Goal: Task Accomplishment & Management: Complete application form

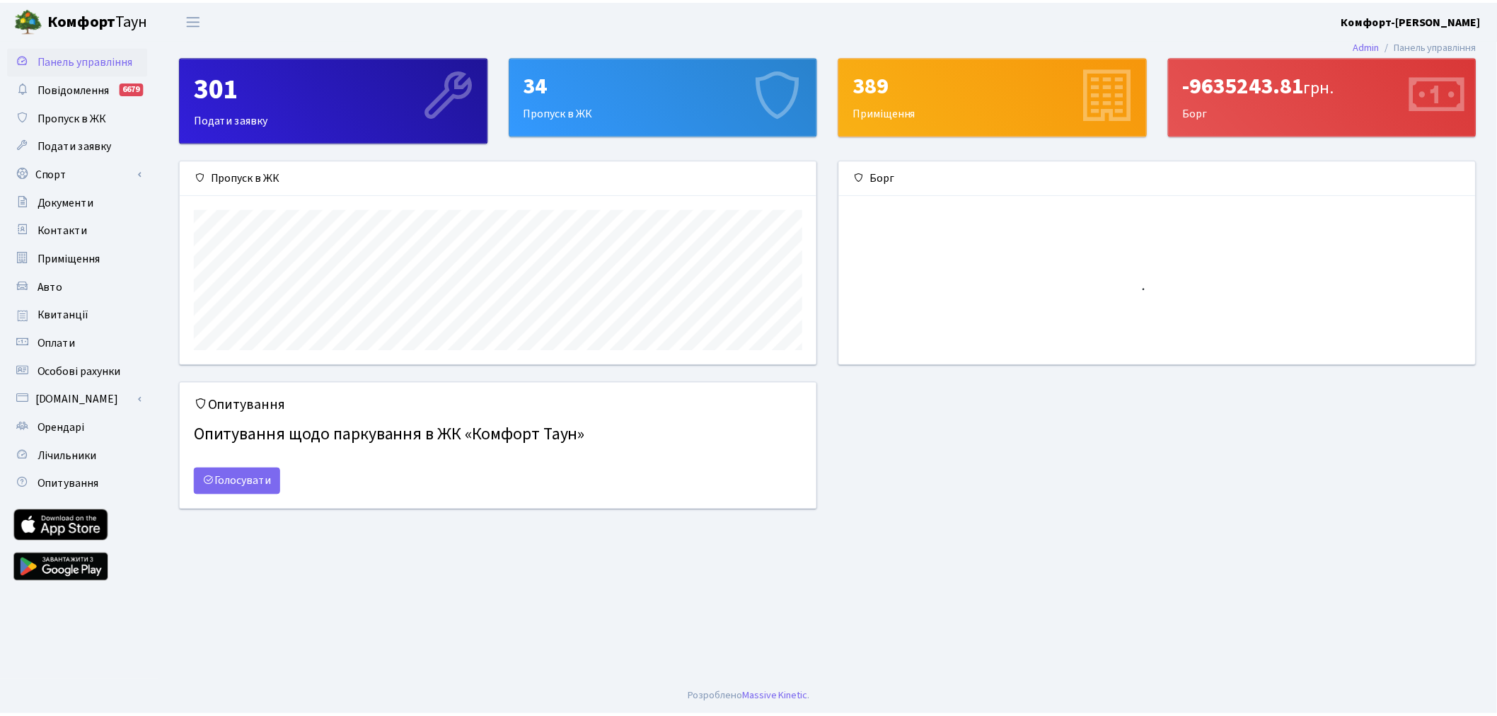
scroll to position [204, 642]
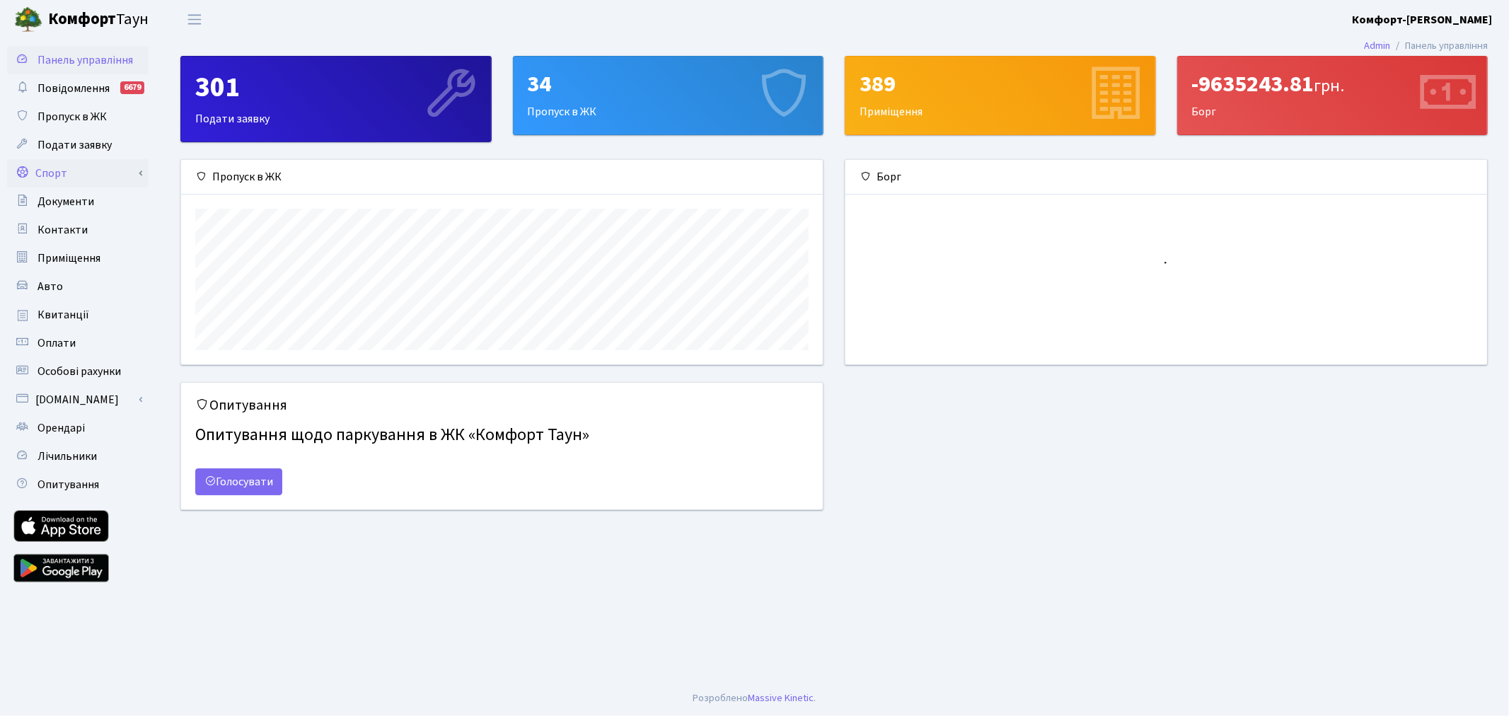
click at [106, 174] on link "Спорт" at bounding box center [77, 173] width 141 height 28
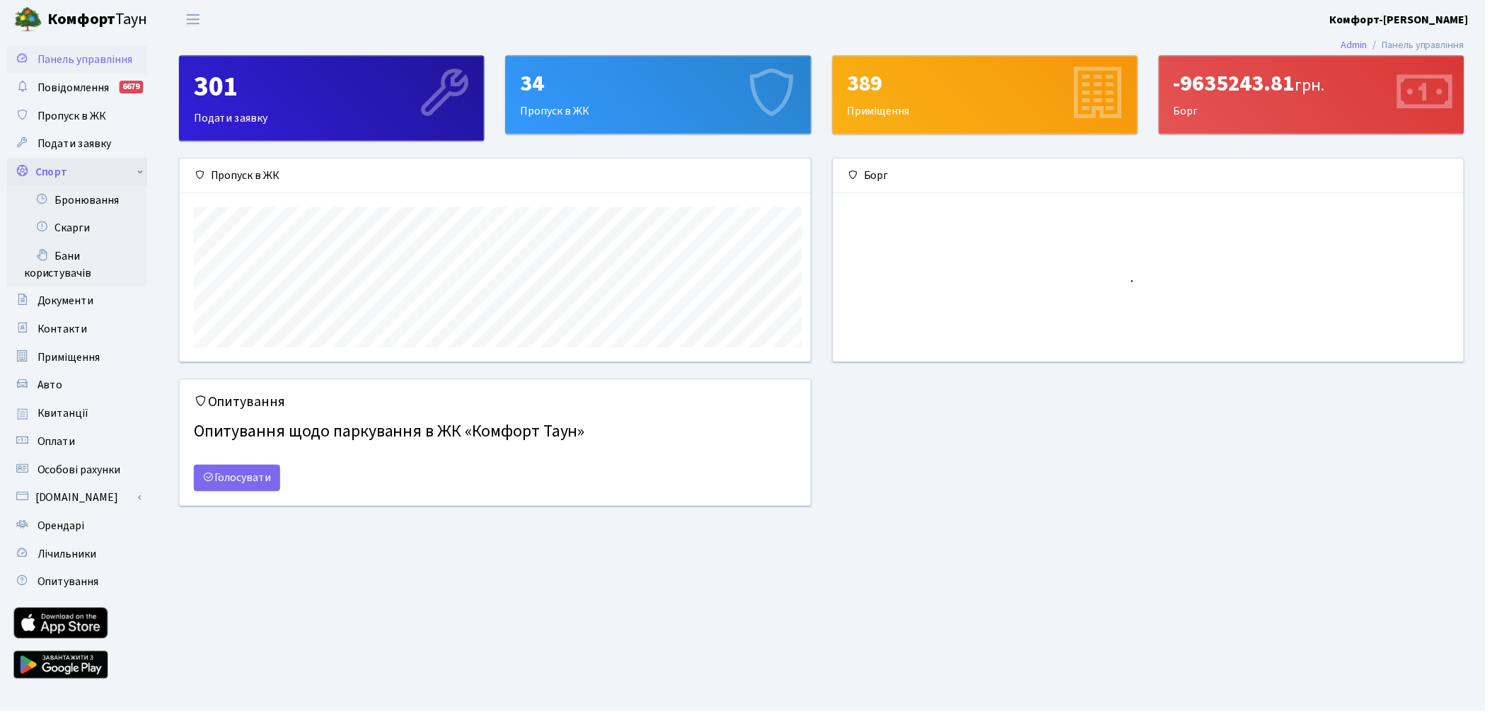
scroll to position [707293, 706861]
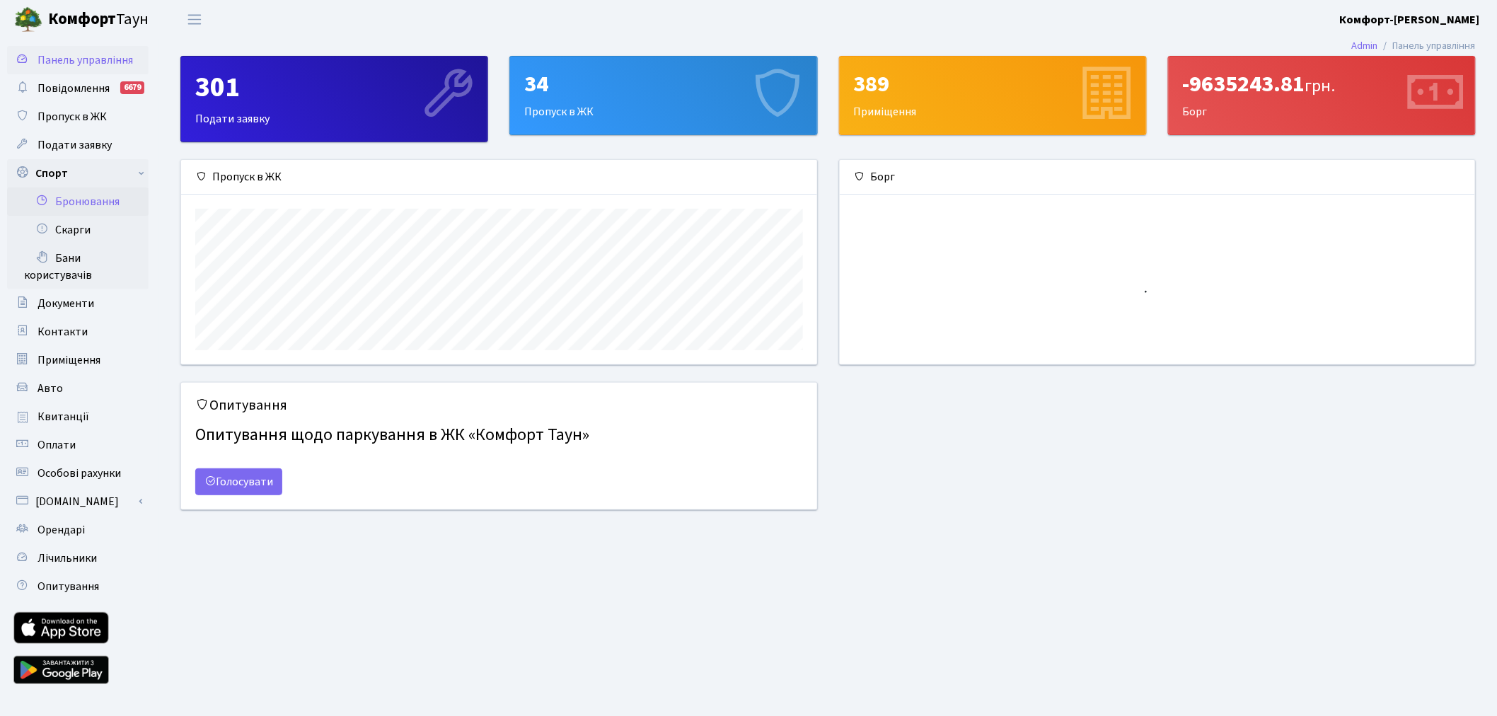
click at [108, 206] on link "Бронювання" at bounding box center [77, 201] width 141 height 28
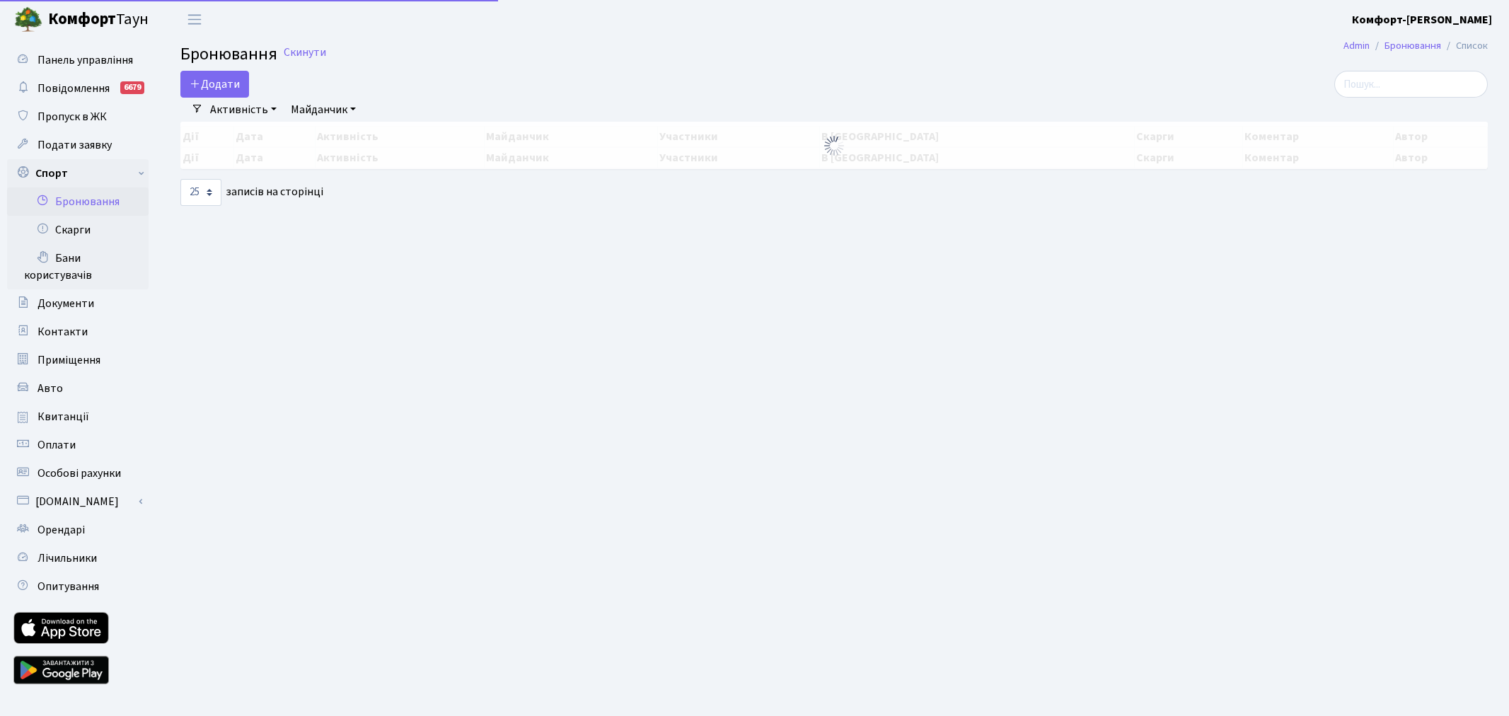
select select "25"
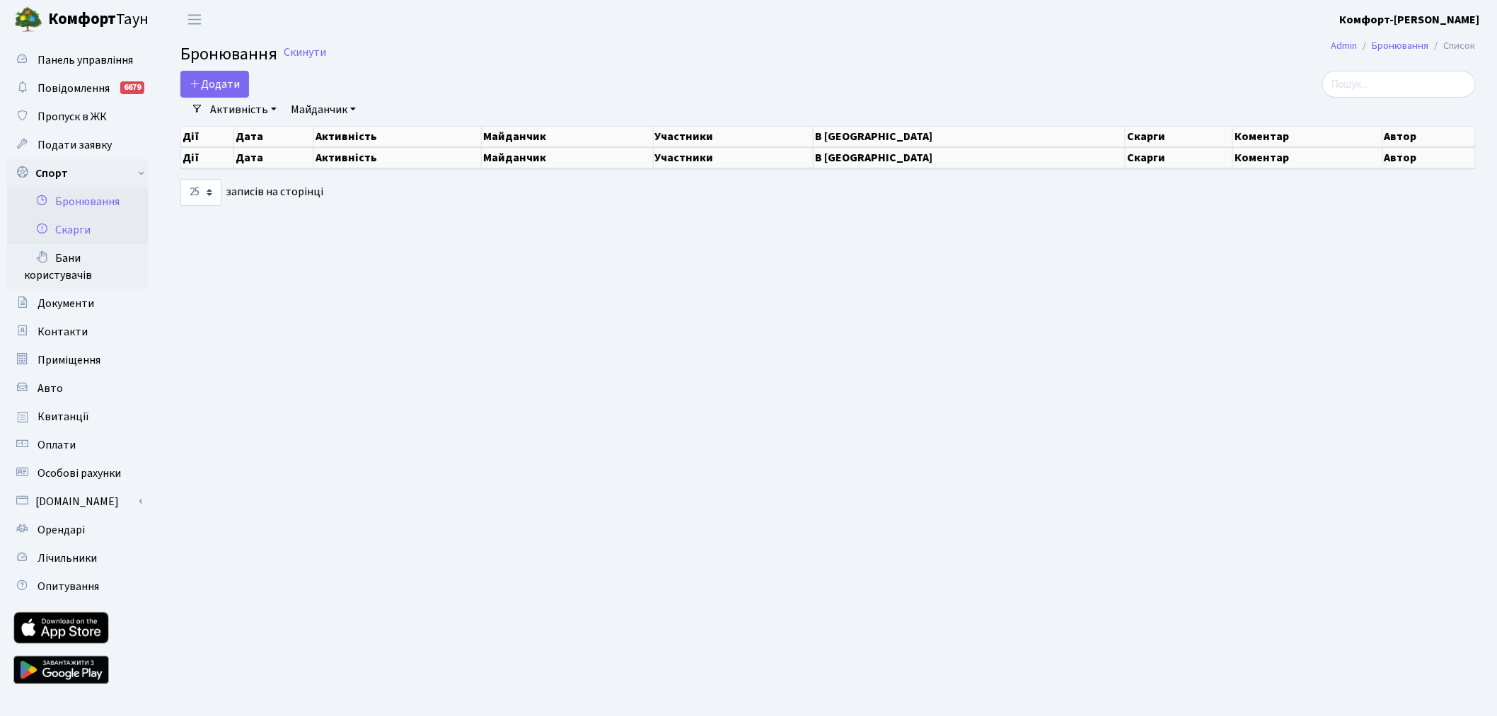
click at [105, 234] on link "Скарги" at bounding box center [77, 230] width 141 height 28
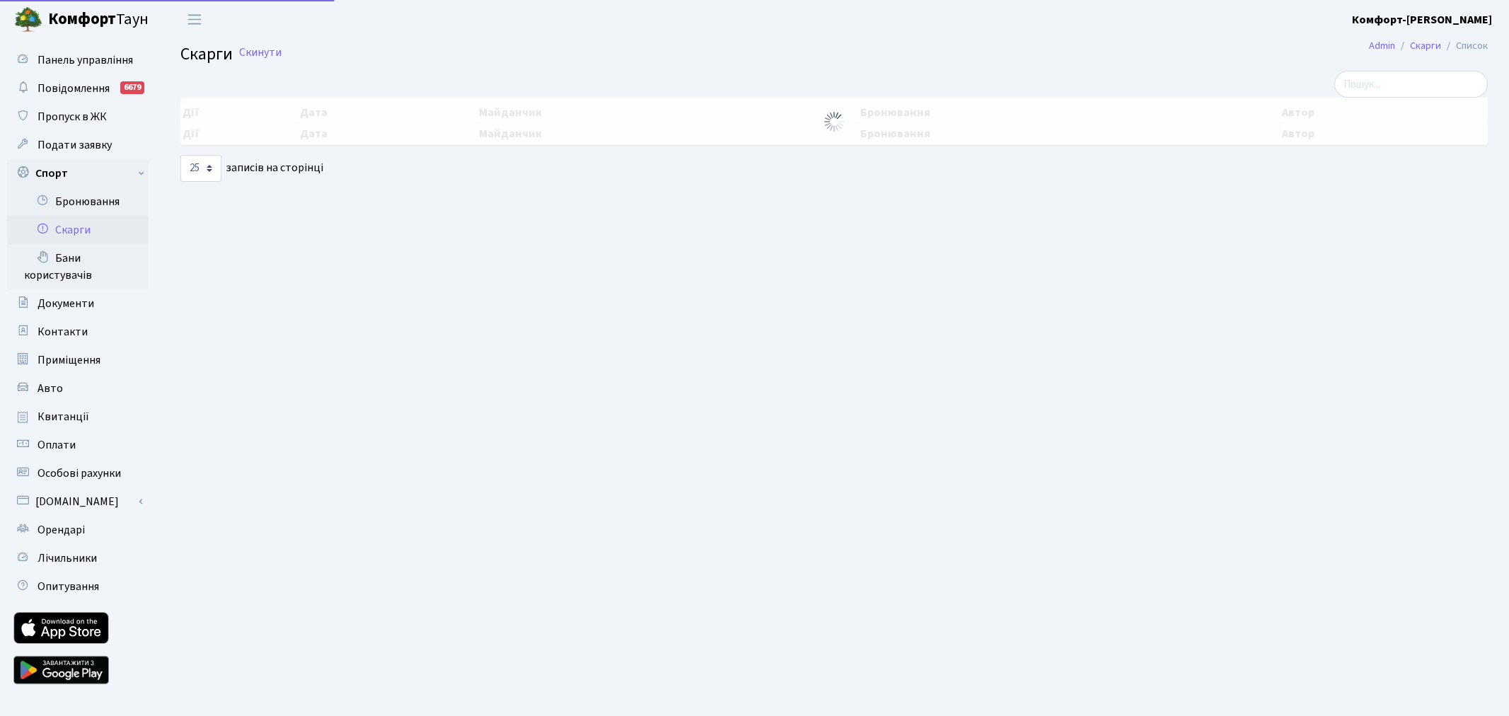
select select "25"
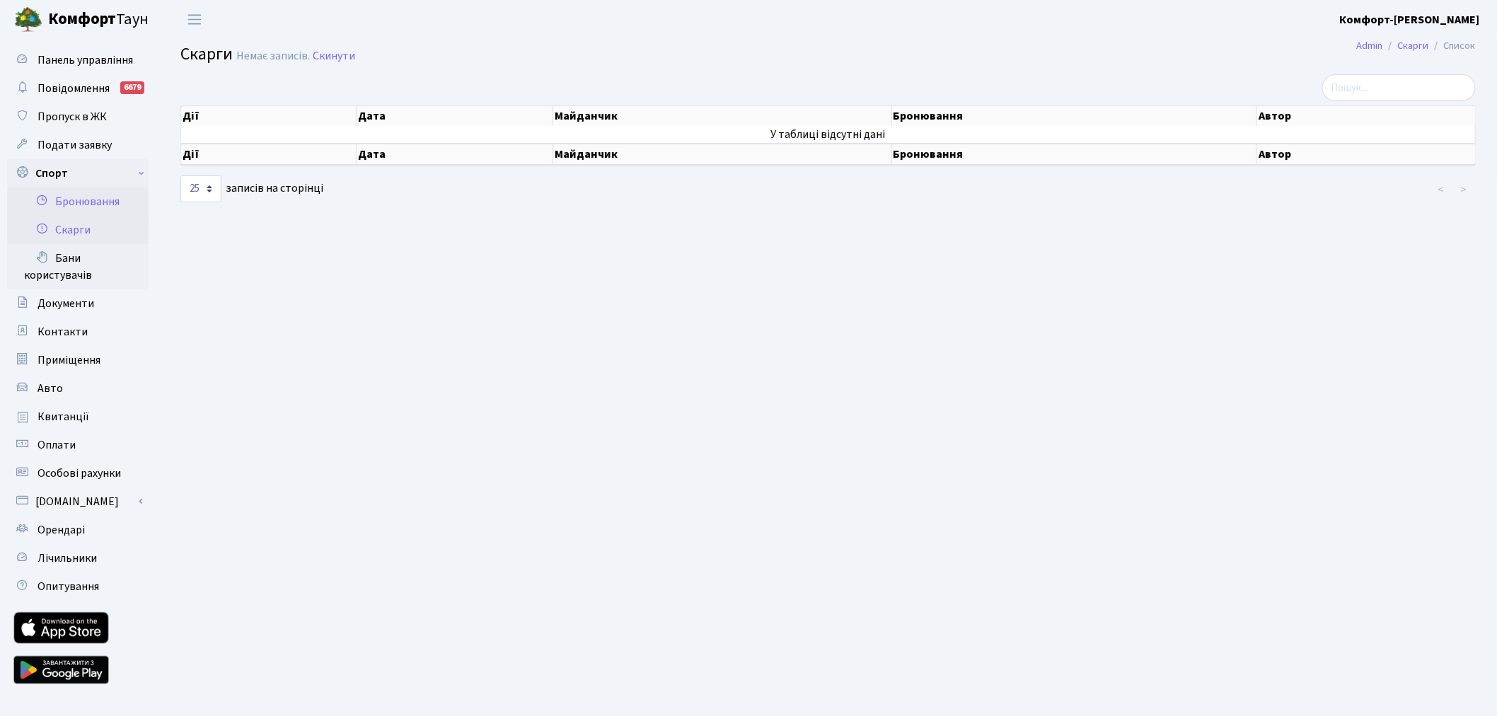
click at [102, 202] on link "Бронювання" at bounding box center [77, 201] width 141 height 28
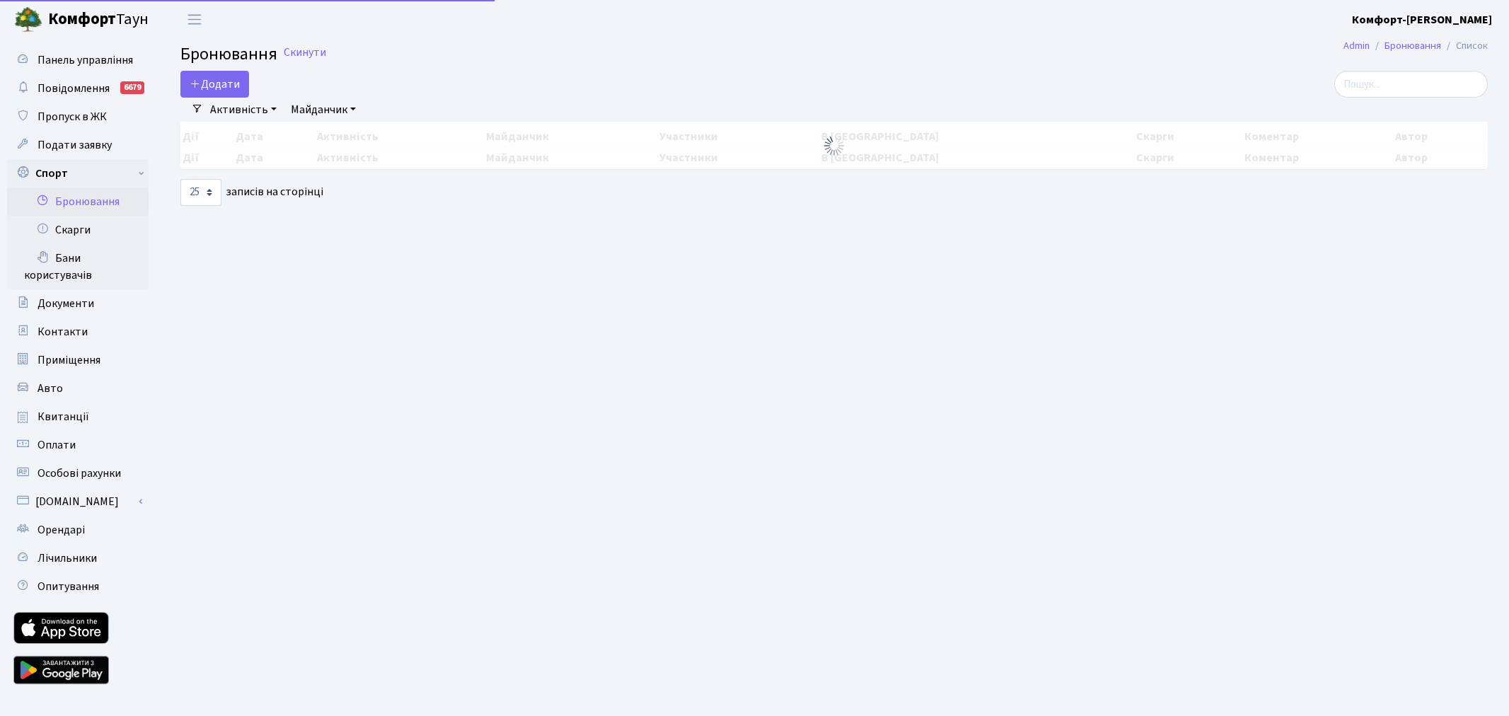
select select "25"
click at [219, 85] on button "Додати" at bounding box center [214, 84] width 69 height 27
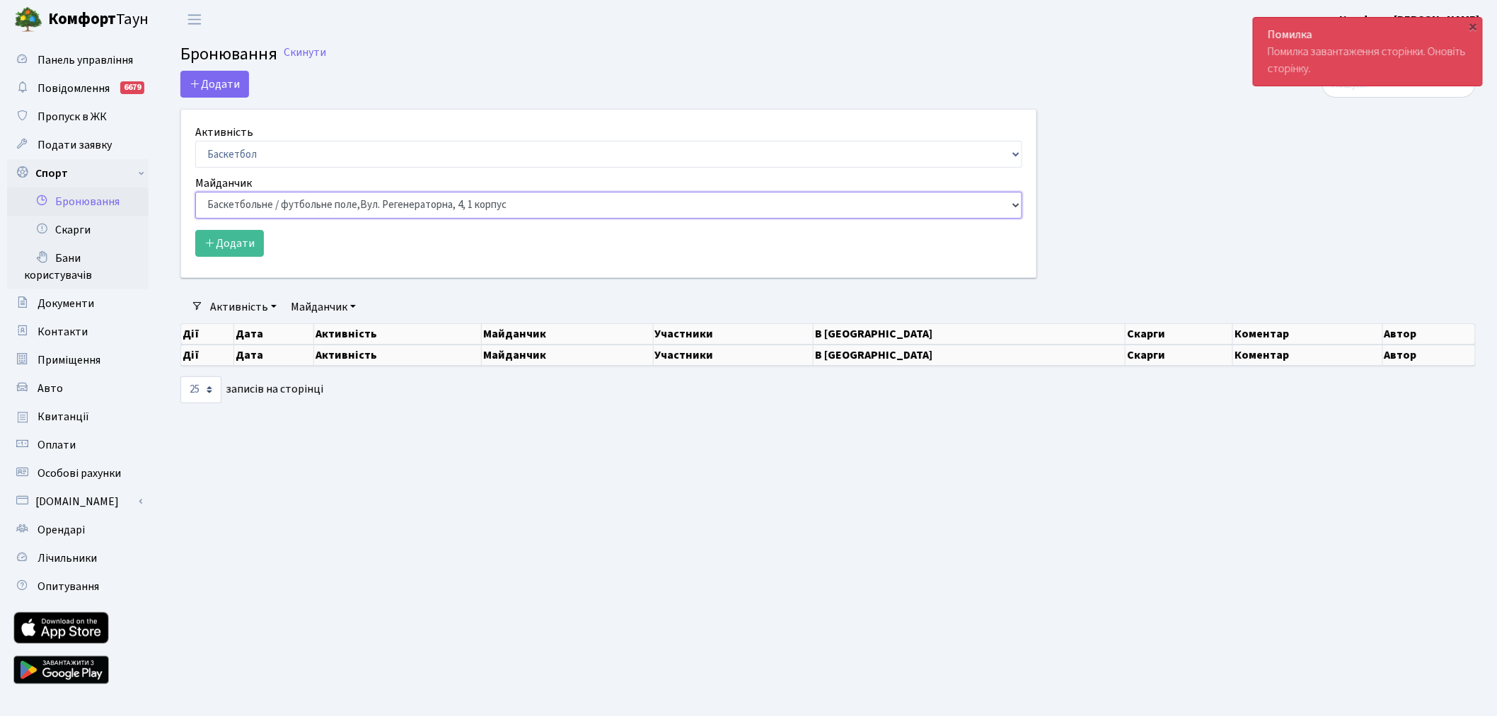
click at [231, 202] on select "Баскетбольне / футбольне поле, Вул. Регенераторна, 4, 1 корпус Баскетбольне пол…" at bounding box center [608, 205] width 827 height 27
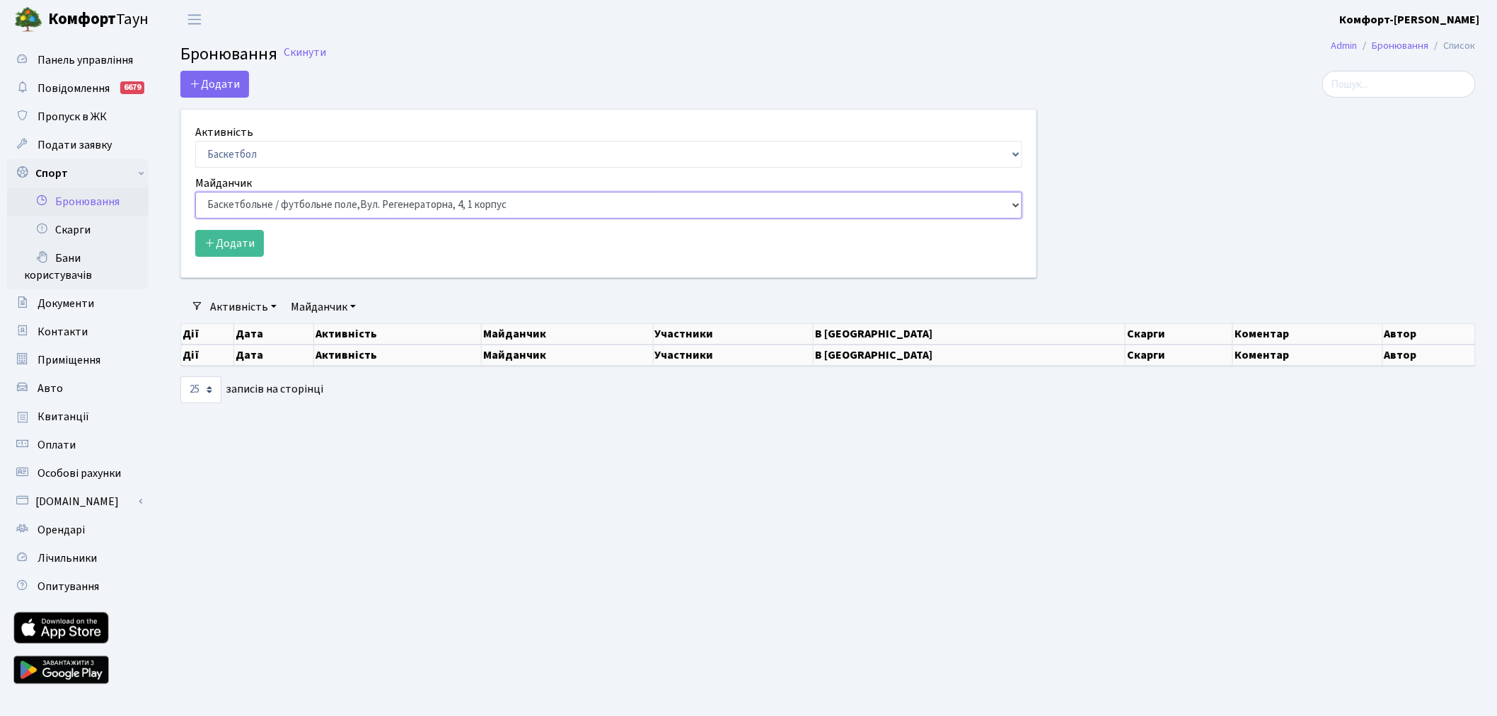
select select "17"
click at [195, 192] on select "Баскетбольне / футбольне поле, Вул. Регенераторна, 4, 1 корпус Баскетбольне пол…" at bounding box center [608, 205] width 827 height 27
click at [205, 246] on icon "submit" at bounding box center [209, 242] width 11 height 11
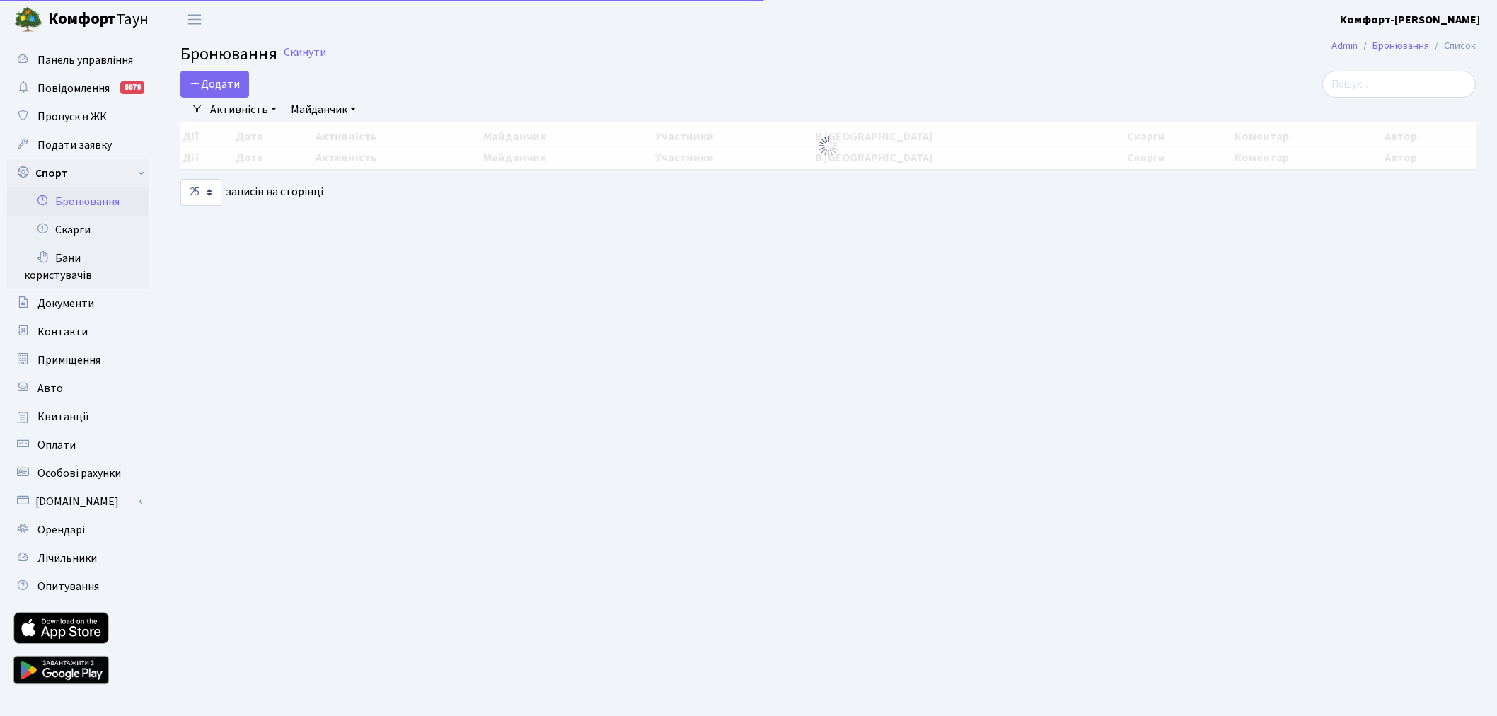
select select "25"
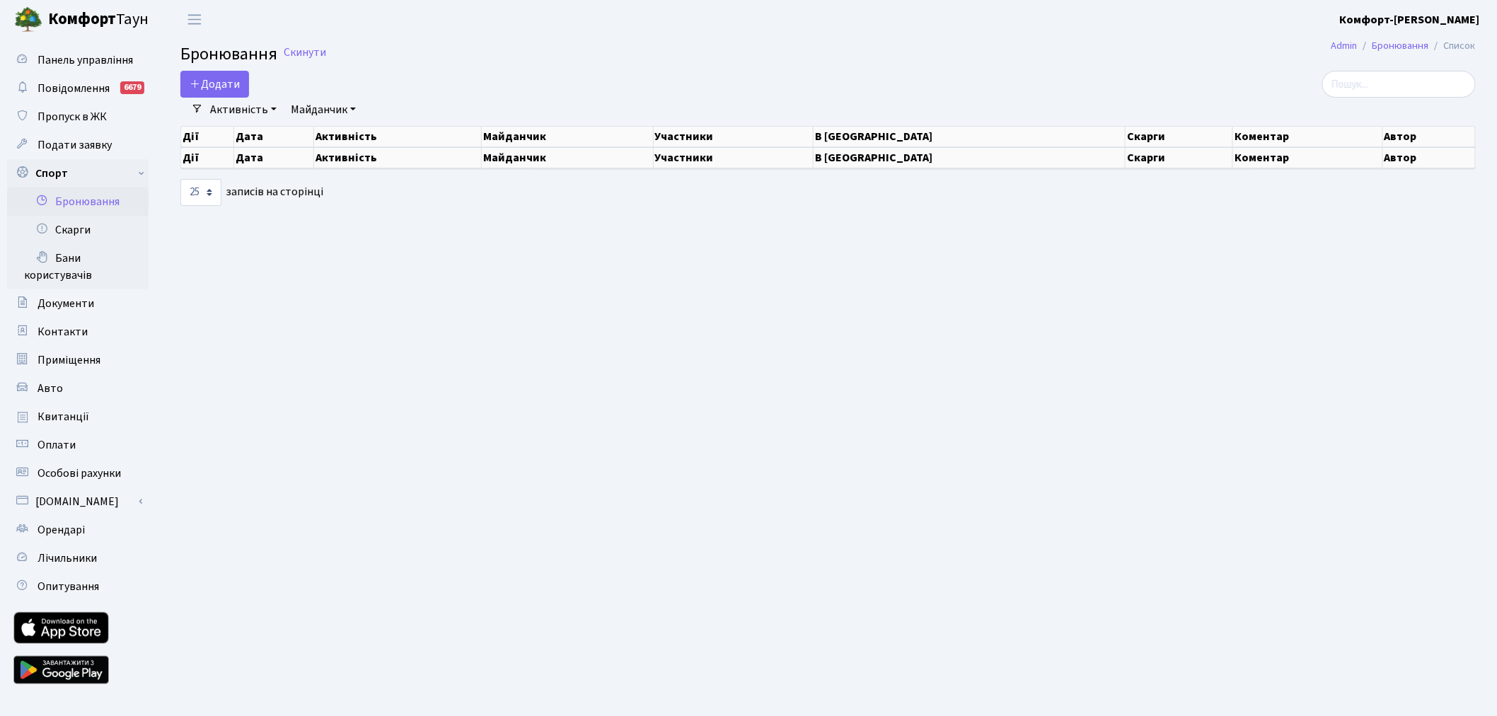
click at [1479, 16] on b "Комфорт-[PERSON_NAME]" at bounding box center [1410, 20] width 140 height 16
click at [1426, 69] on link "Вийти" at bounding box center [1409, 78] width 141 height 22
